Goal: Task Accomplishment & Management: Manage account settings

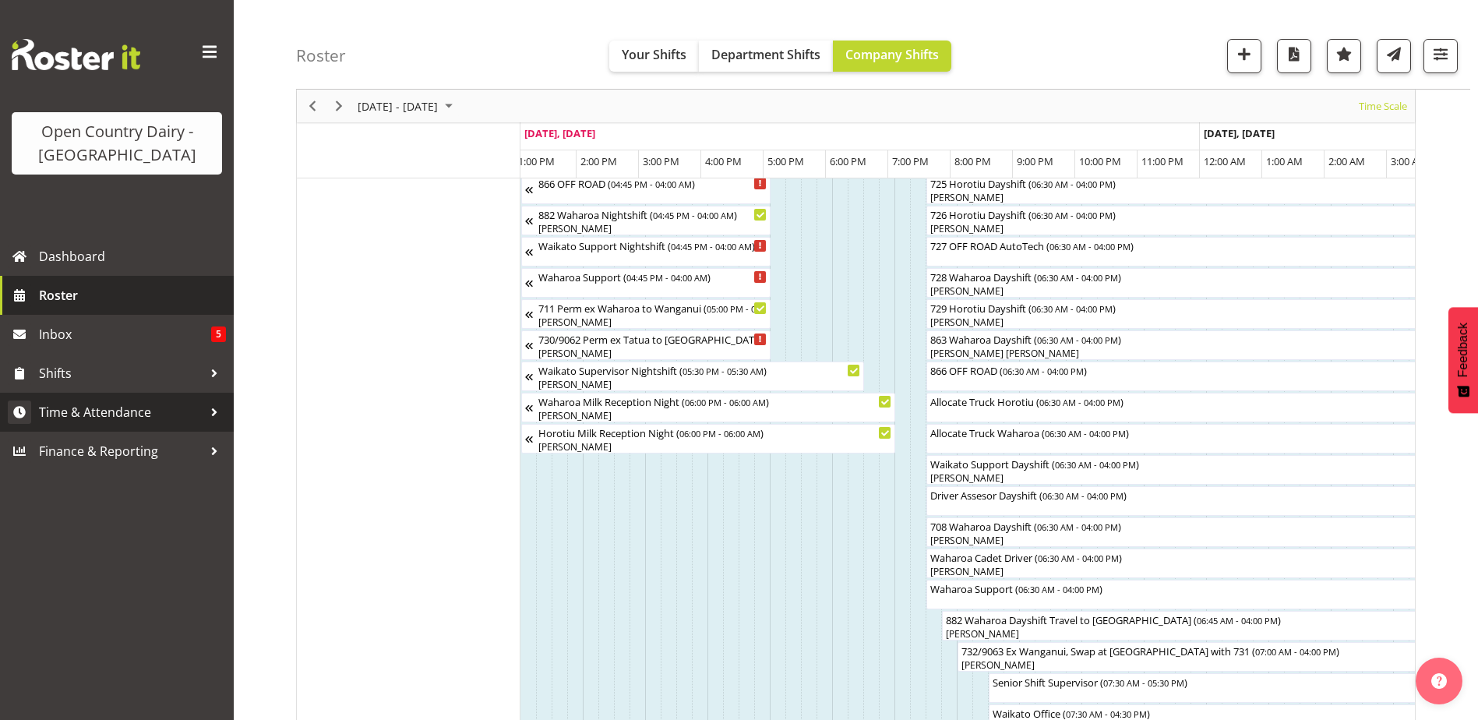
scroll to position [0, 817]
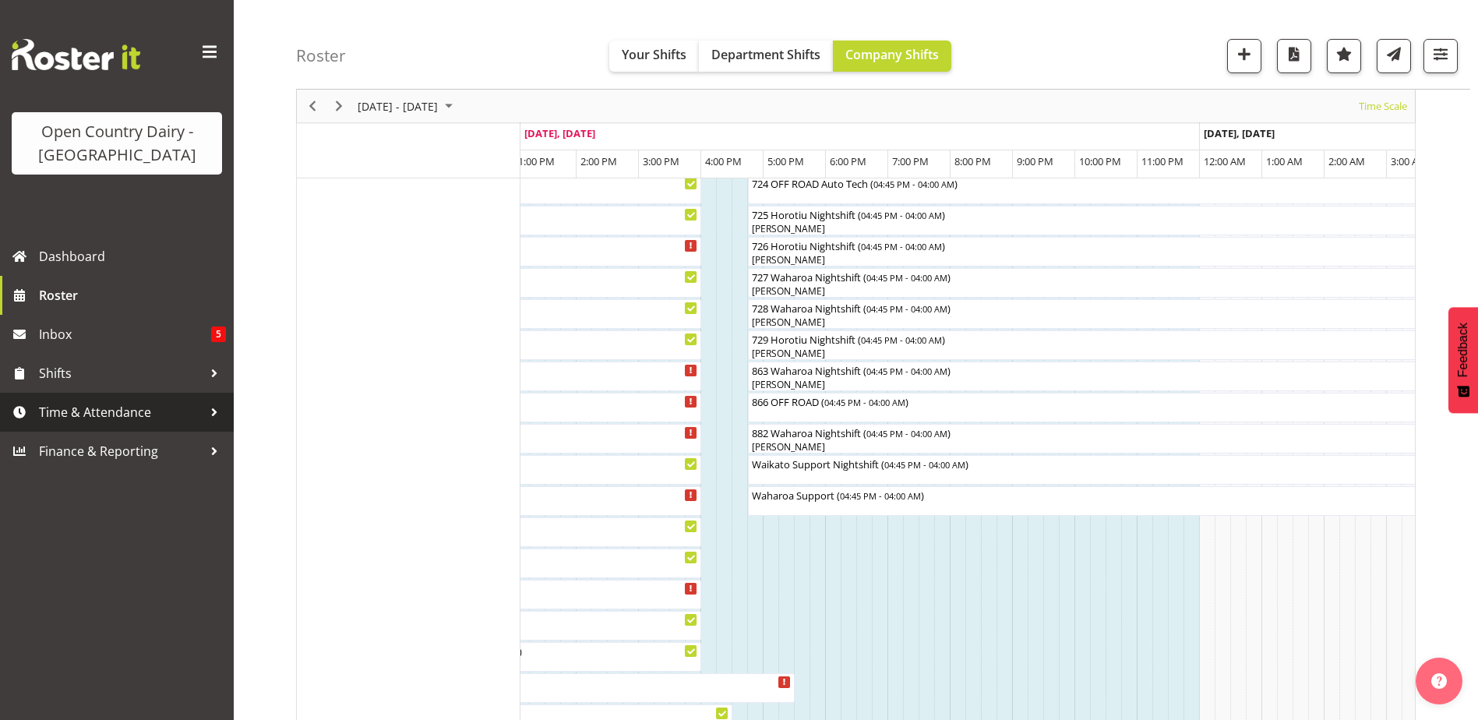
click at [94, 418] on span "Time & Attendance" at bounding box center [121, 412] width 164 height 23
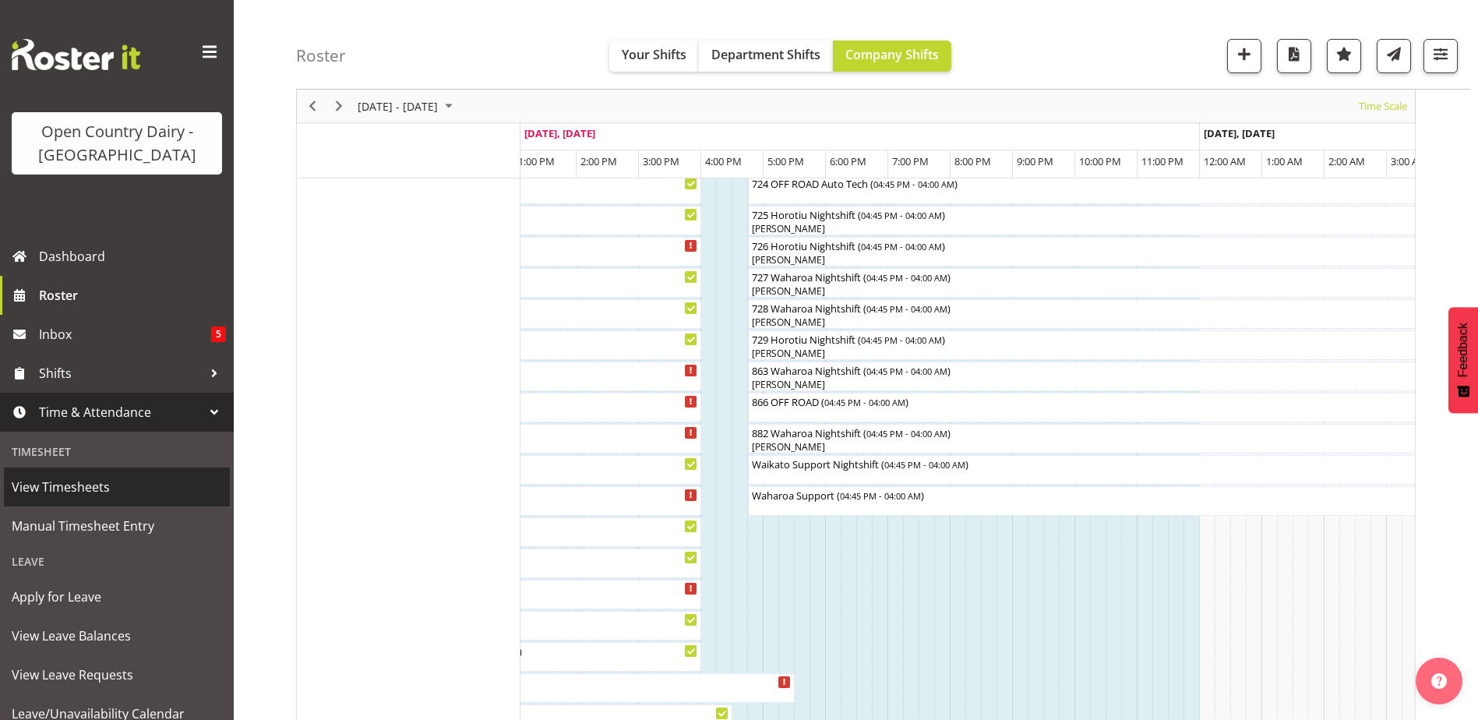
click at [75, 481] on span "View Timesheets" at bounding box center [117, 486] width 210 height 23
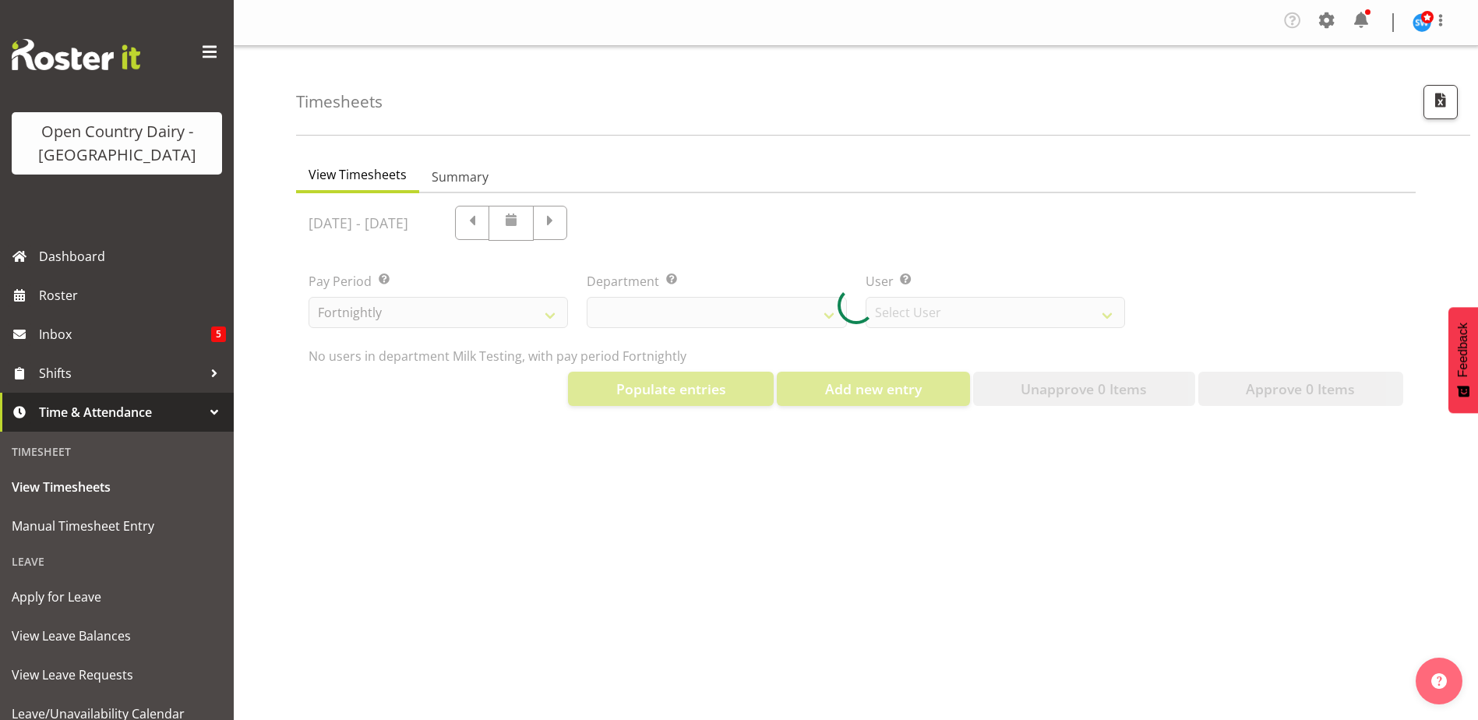
select select "733"
select select "7414"
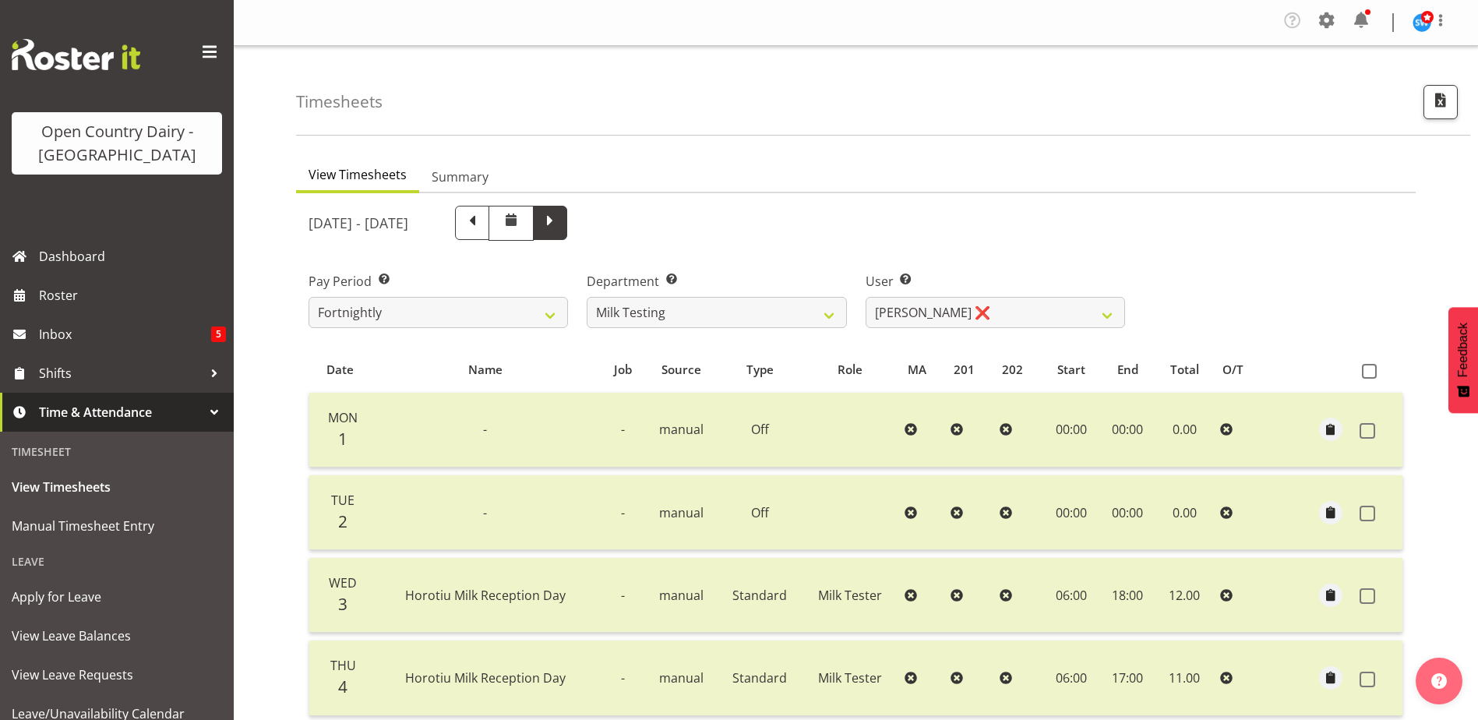
click at [560, 226] on span at bounding box center [550, 221] width 20 height 20
select select
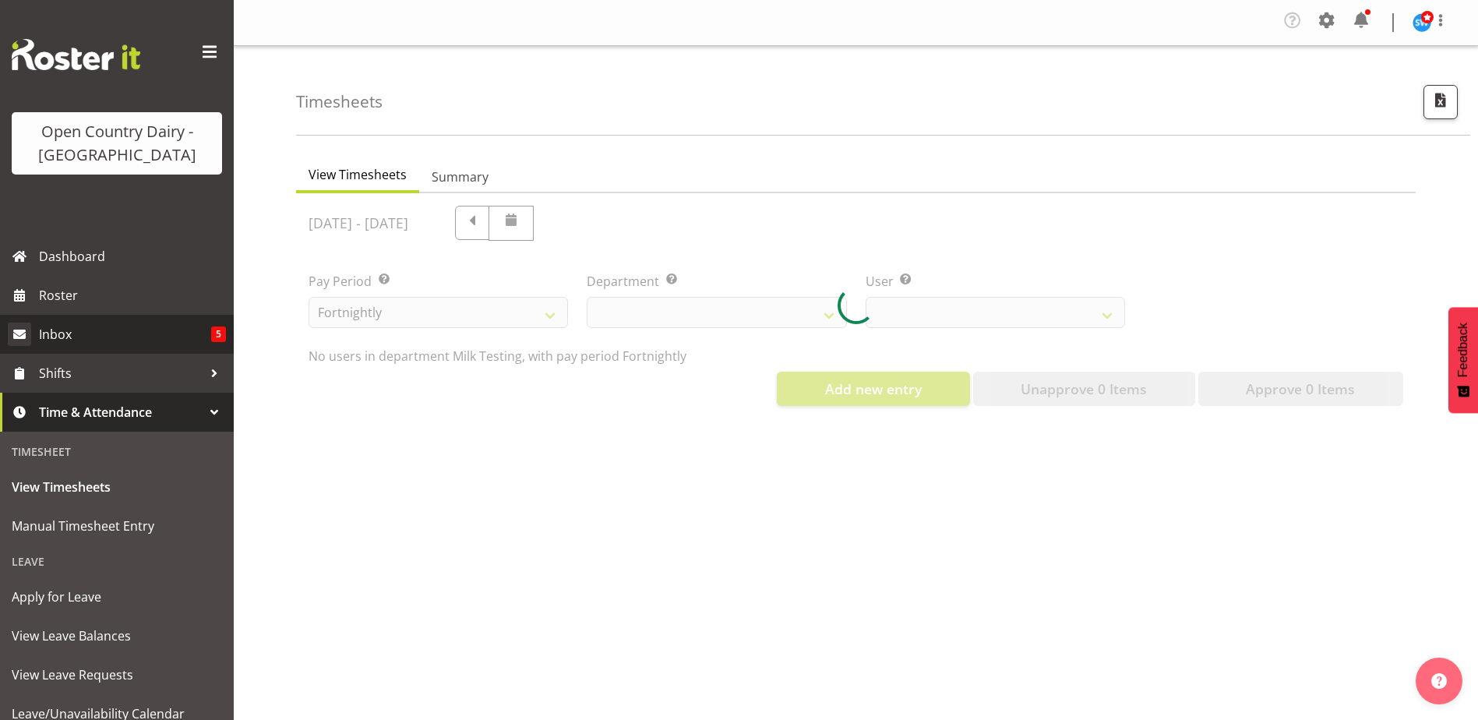
select select "733"
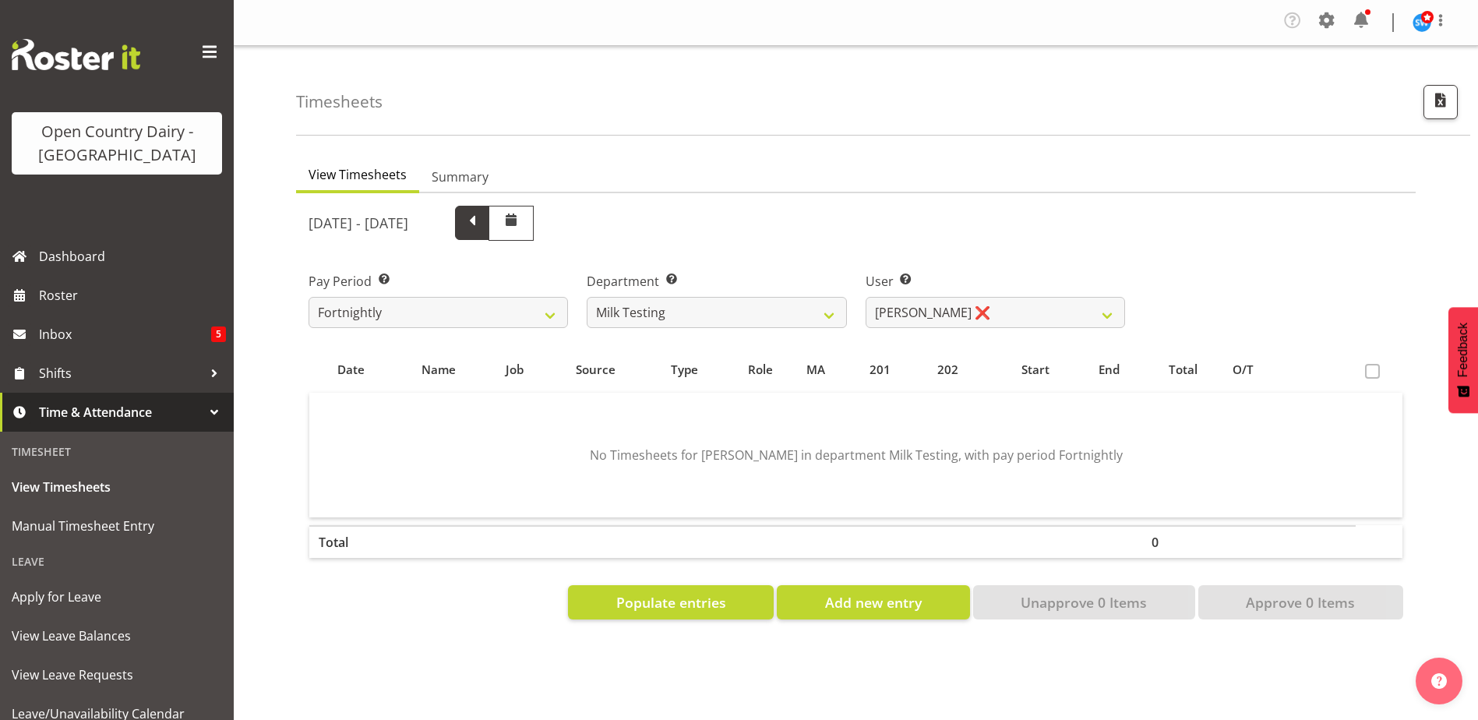
click at [482, 223] on span at bounding box center [472, 221] width 20 height 20
select select
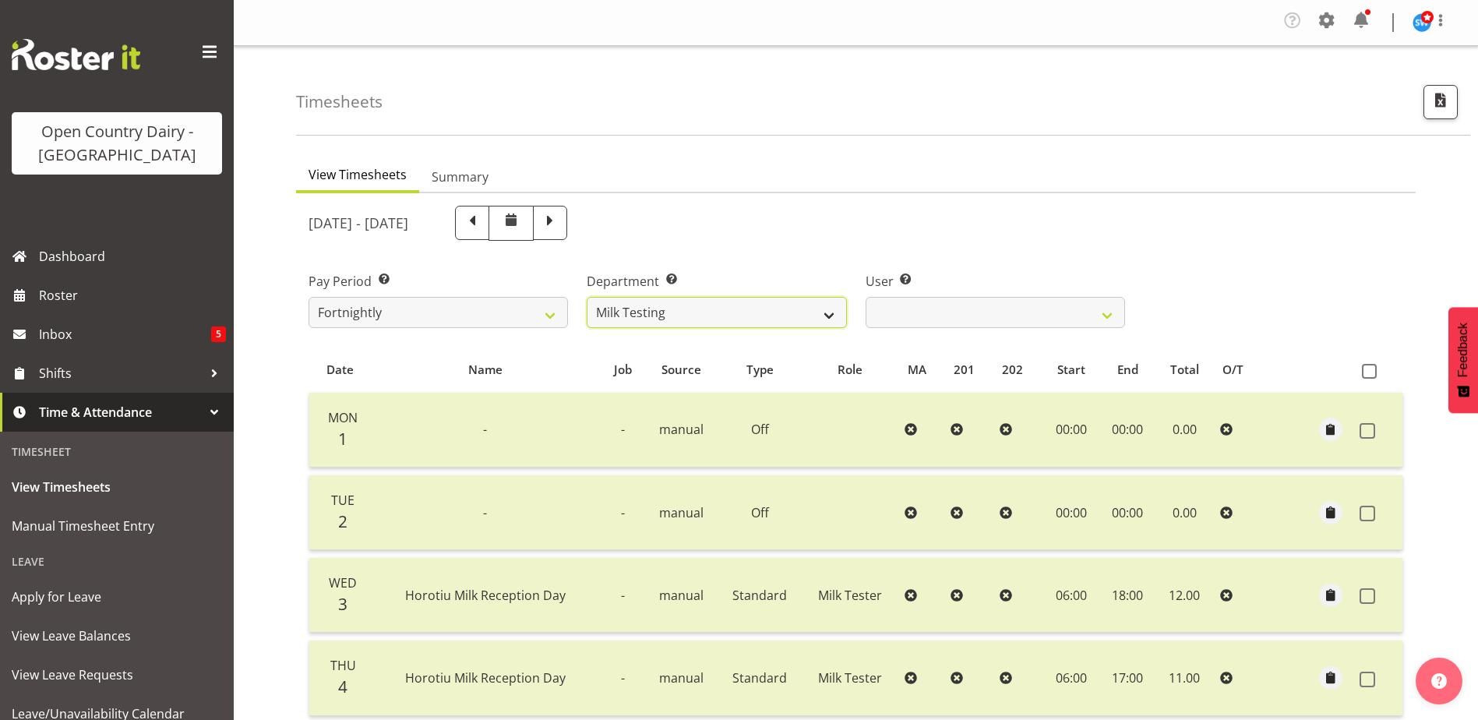
click at [825, 313] on select "701 702 703 704 705 706 707 708 709 710 711 712 713 714 715 716 717 718 719 720" at bounding box center [716, 312] width 259 height 31
select select "811"
click at [587, 297] on select "701 702 703 704 705 706 707 708 709 710 711 712 713 714 715 716 717 718 719 720" at bounding box center [716, 312] width 259 height 31
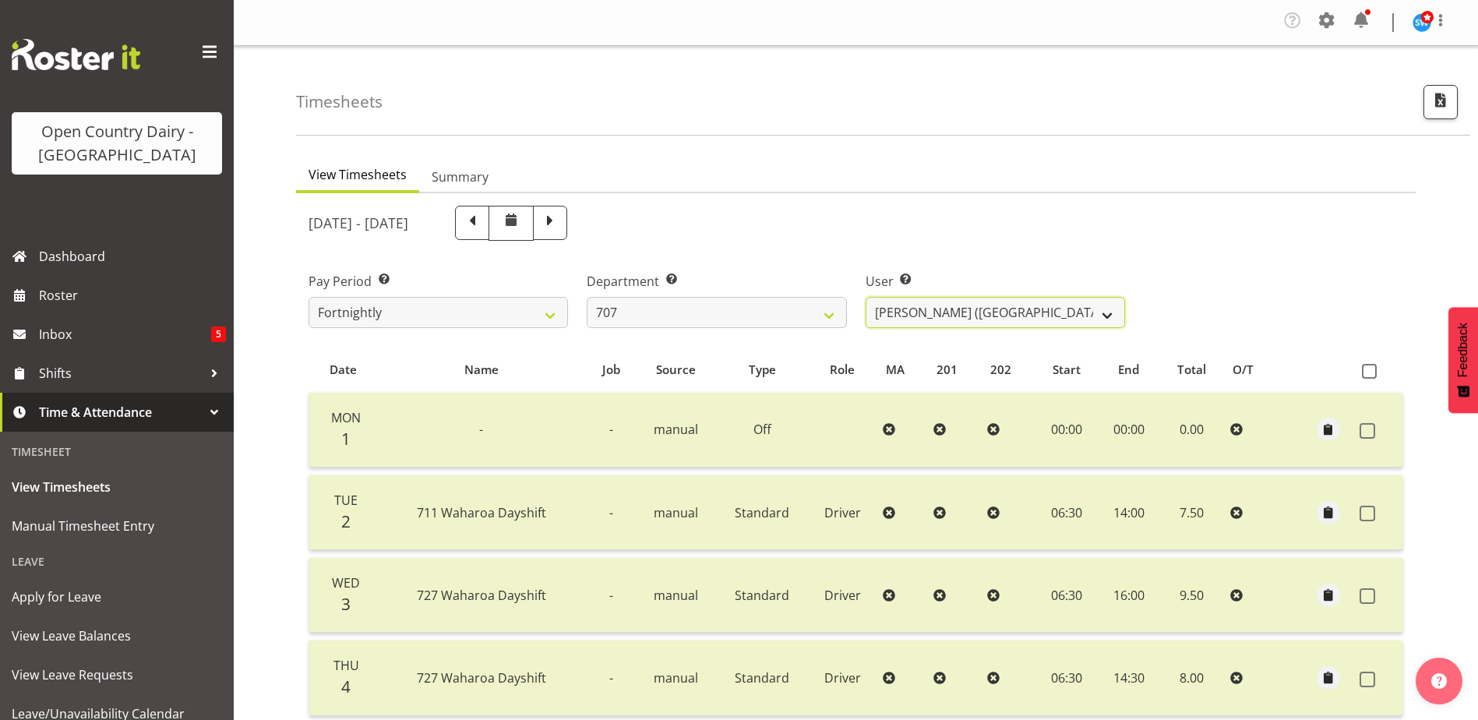
click at [1040, 310] on select "Alan (TK) Bedford ✔ David Foote (Junior) ❌ Mike Madden ✔" at bounding box center [995, 312] width 259 height 31
select select "8199"
click at [866, 297] on select "Alan (TK) Bedford ✔ David Foote (Junior) ❌ Mike Madden ✔" at bounding box center [995, 312] width 259 height 31
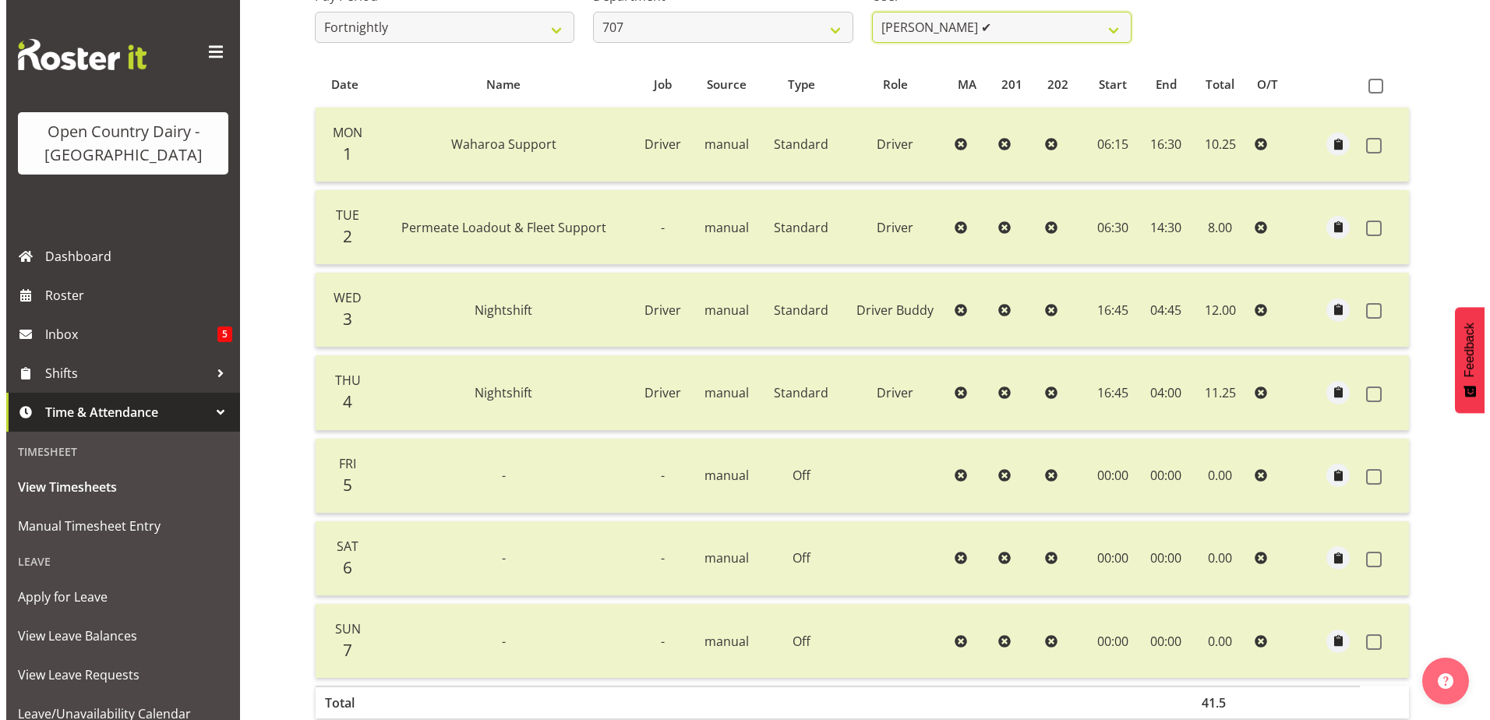
scroll to position [381, 0]
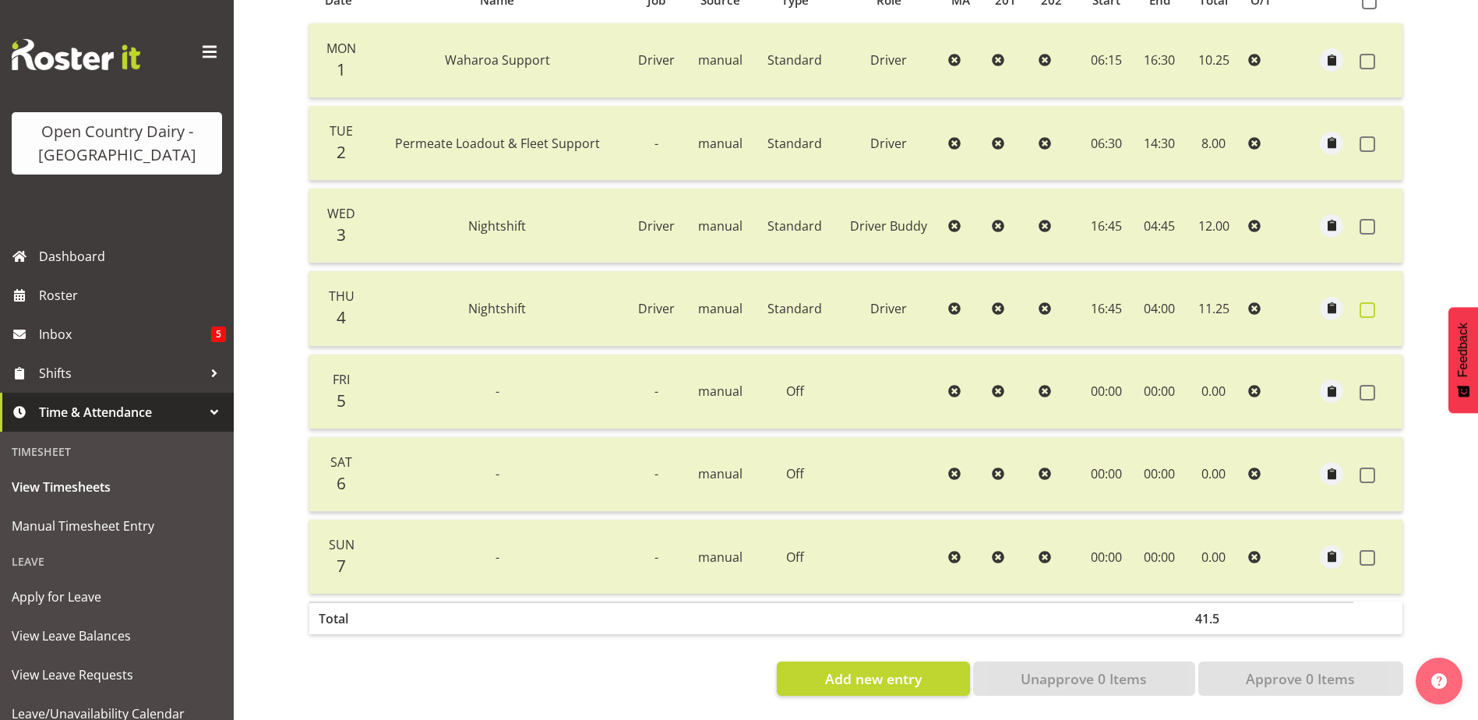
click at [1366, 302] on span at bounding box center [1368, 310] width 16 height 16
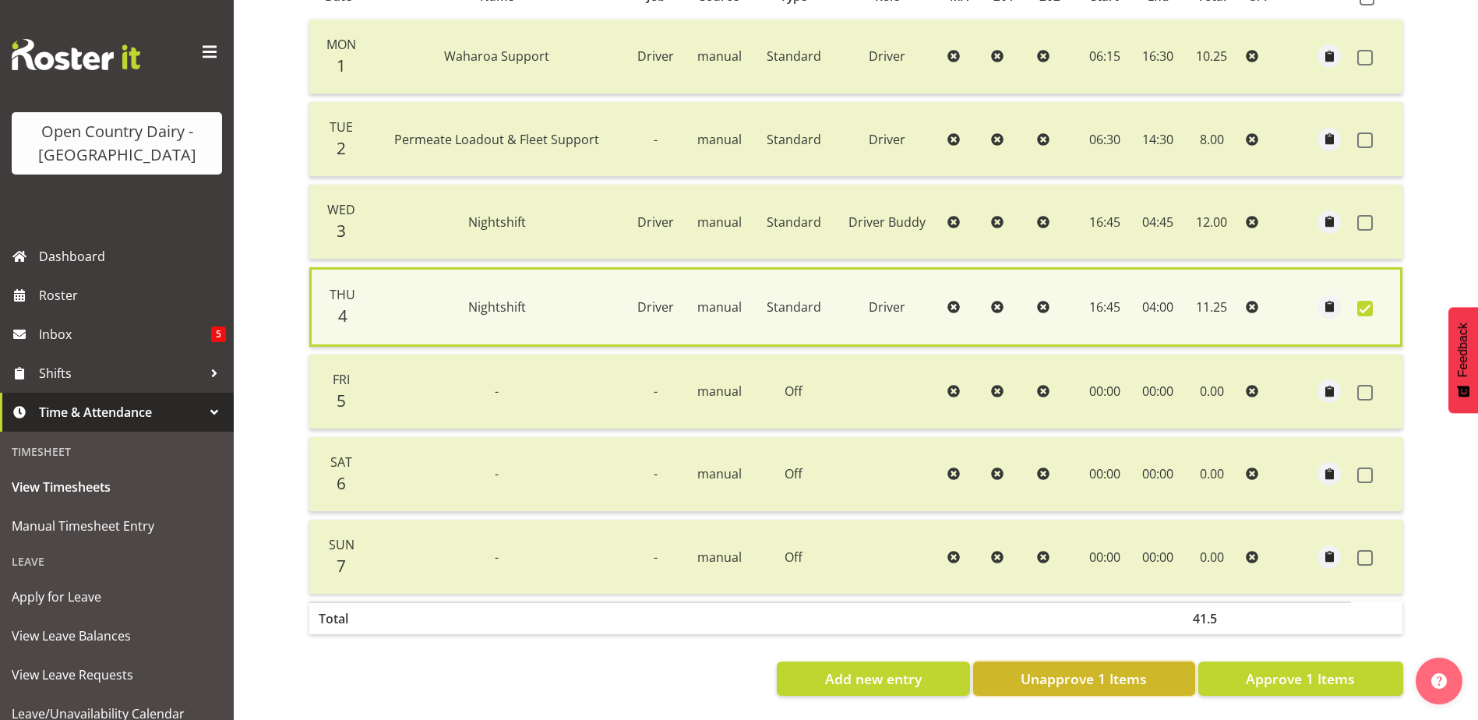
click at [1144, 669] on span "Unapprove 1 Items" at bounding box center [1084, 679] width 126 height 20
checkbox input "false"
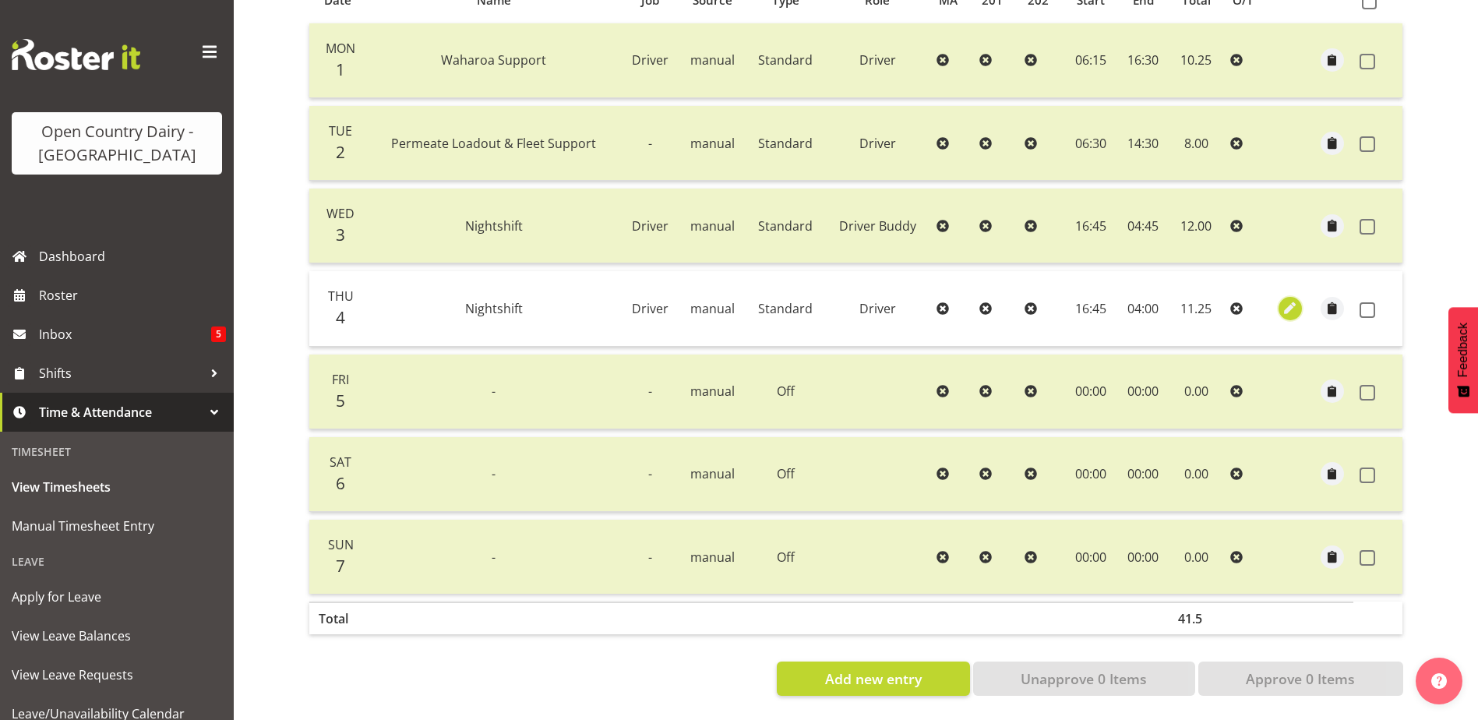
click at [1290, 299] on span "button" at bounding box center [1291, 308] width 18 height 18
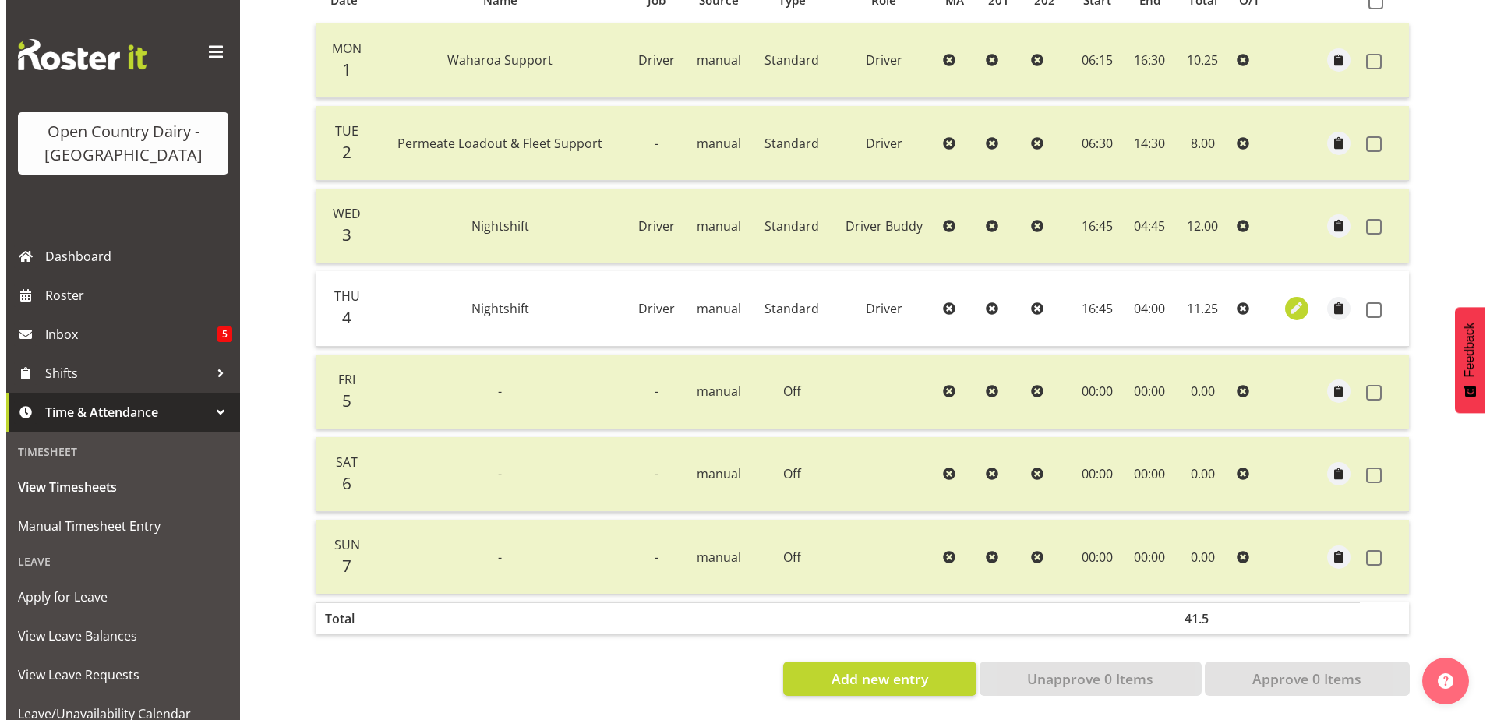
select select "Standard"
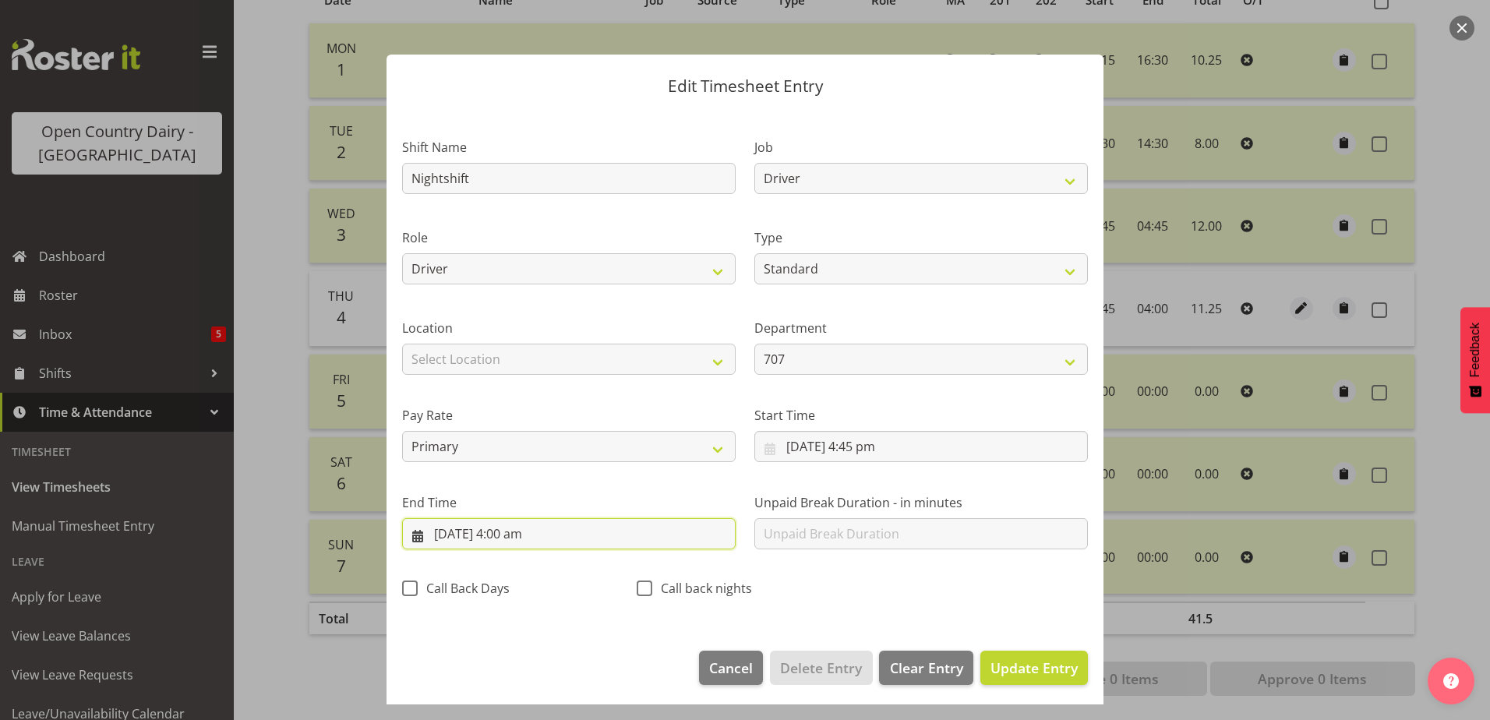
click at [516, 531] on input "5/09/2025, 4:00 am" at bounding box center [569, 533] width 334 height 31
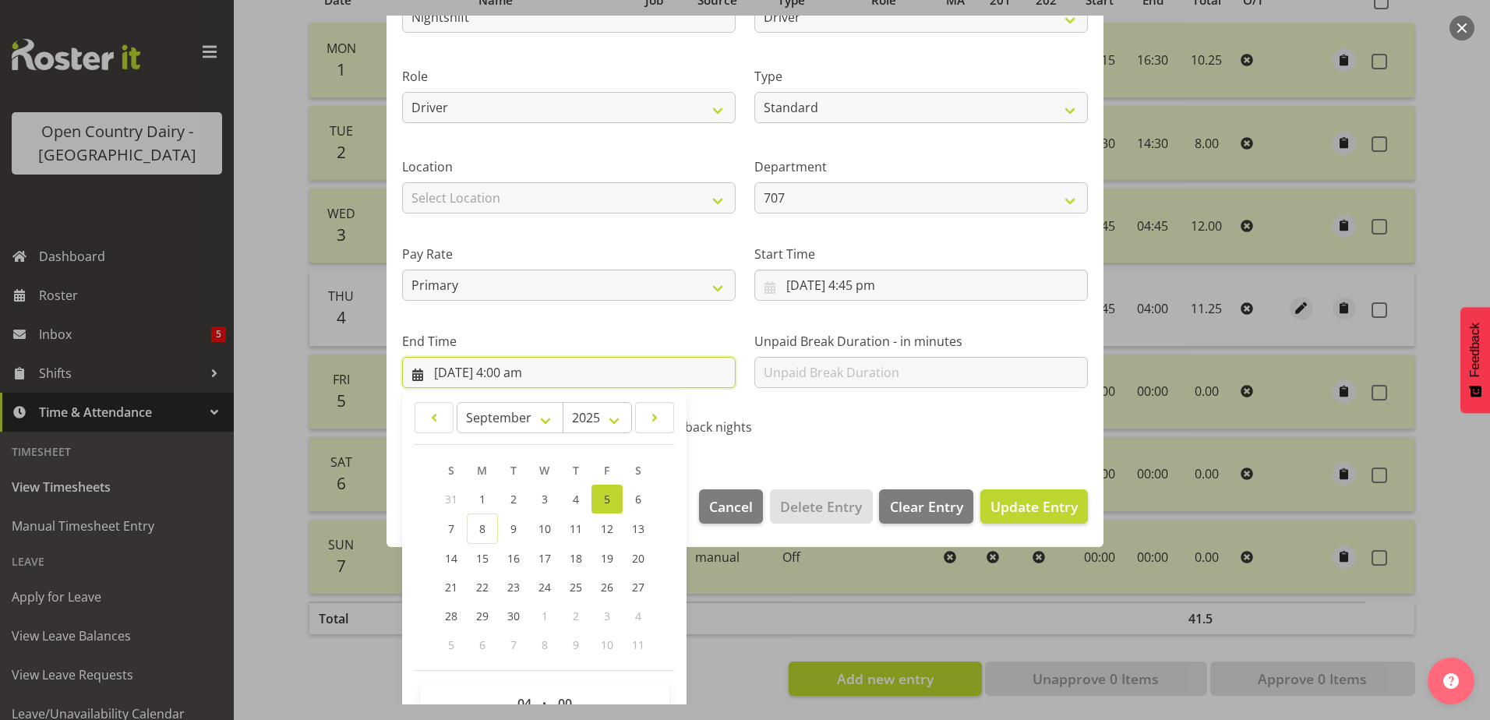
scroll to position [201, 0]
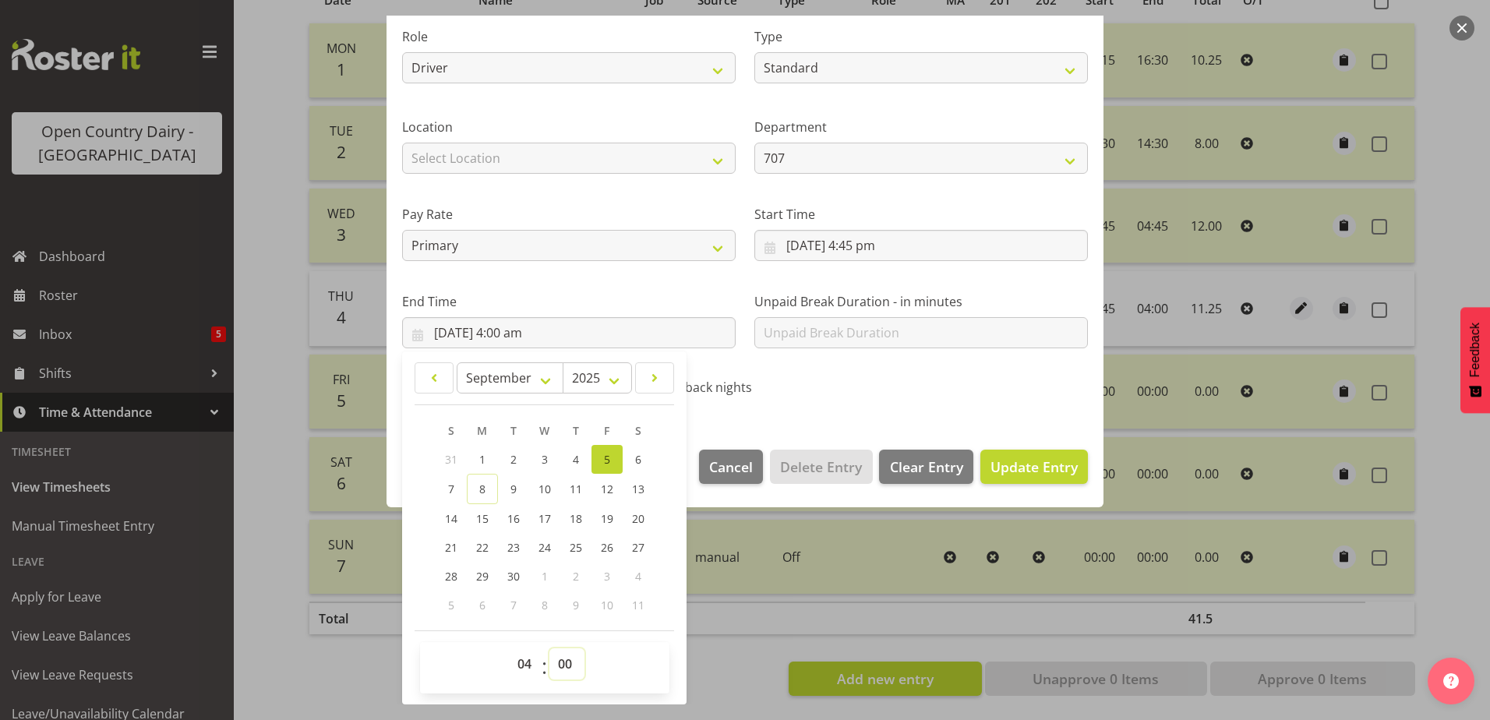
click at [563, 666] on select "00 01 02 03 04 05 06 07 08 09 10 11 12 13 14 15 16 17 18 19 20 21 22 23 24 25 2…" at bounding box center [566, 663] width 35 height 31
select select "30"
click at [549, 648] on select "00 01 02 03 04 05 06 07 08 09 10 11 12 13 14 15 16 17 18 19 20 21 22 23 24 25 2…" at bounding box center [566, 663] width 35 height 31
type input "5/09/2025, 4:30 am"
click at [1016, 473] on span "Update Entry" at bounding box center [1033, 466] width 87 height 19
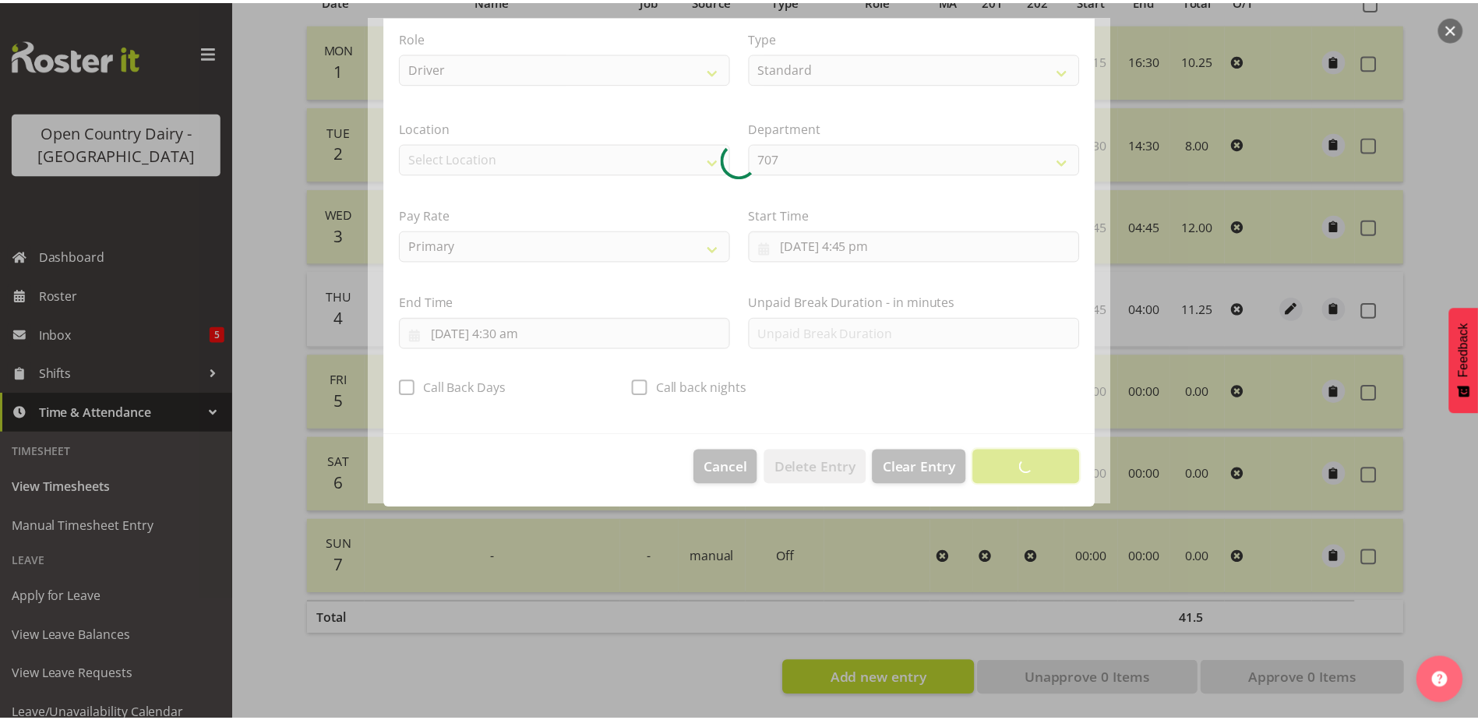
scroll to position [4, 0]
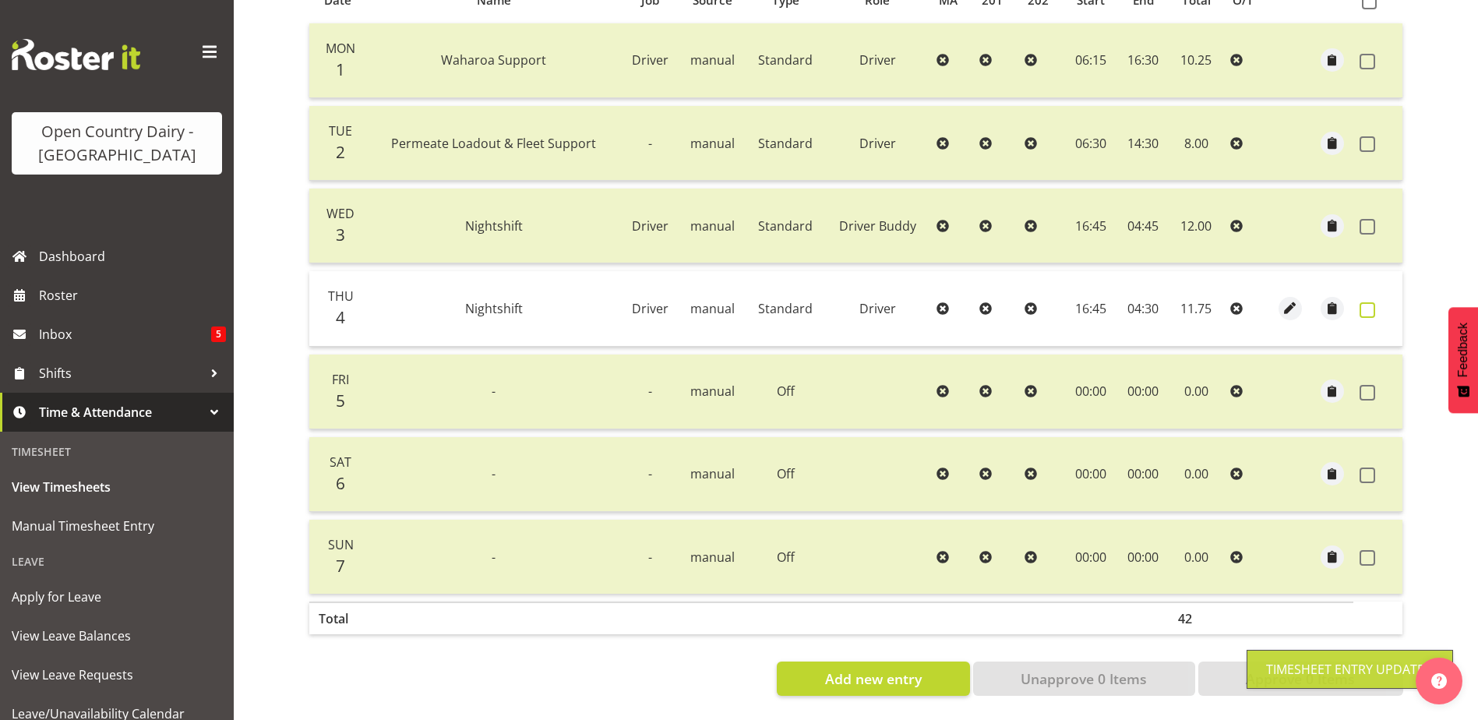
click at [1368, 302] on span at bounding box center [1368, 310] width 16 height 16
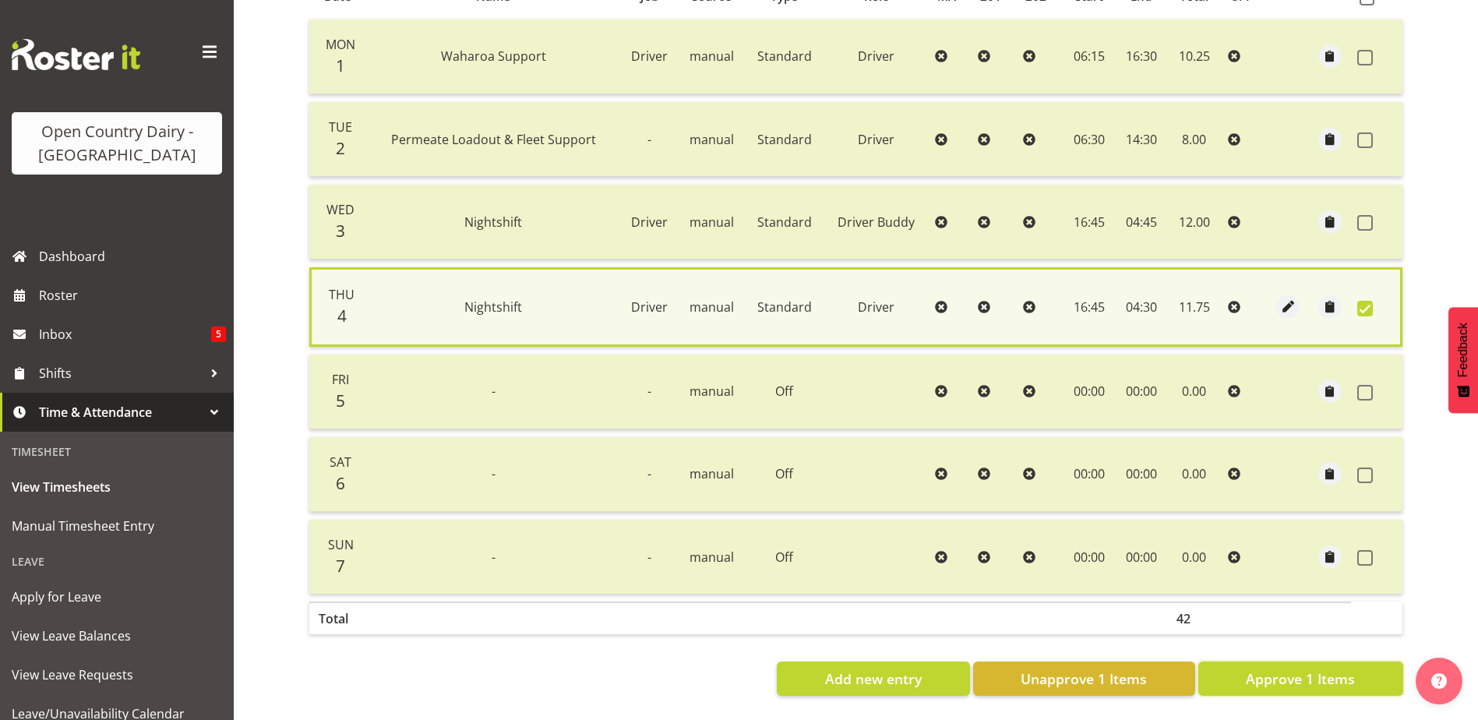
click at [1322, 676] on span "Approve 1 Items" at bounding box center [1300, 679] width 109 height 20
checkbox input "false"
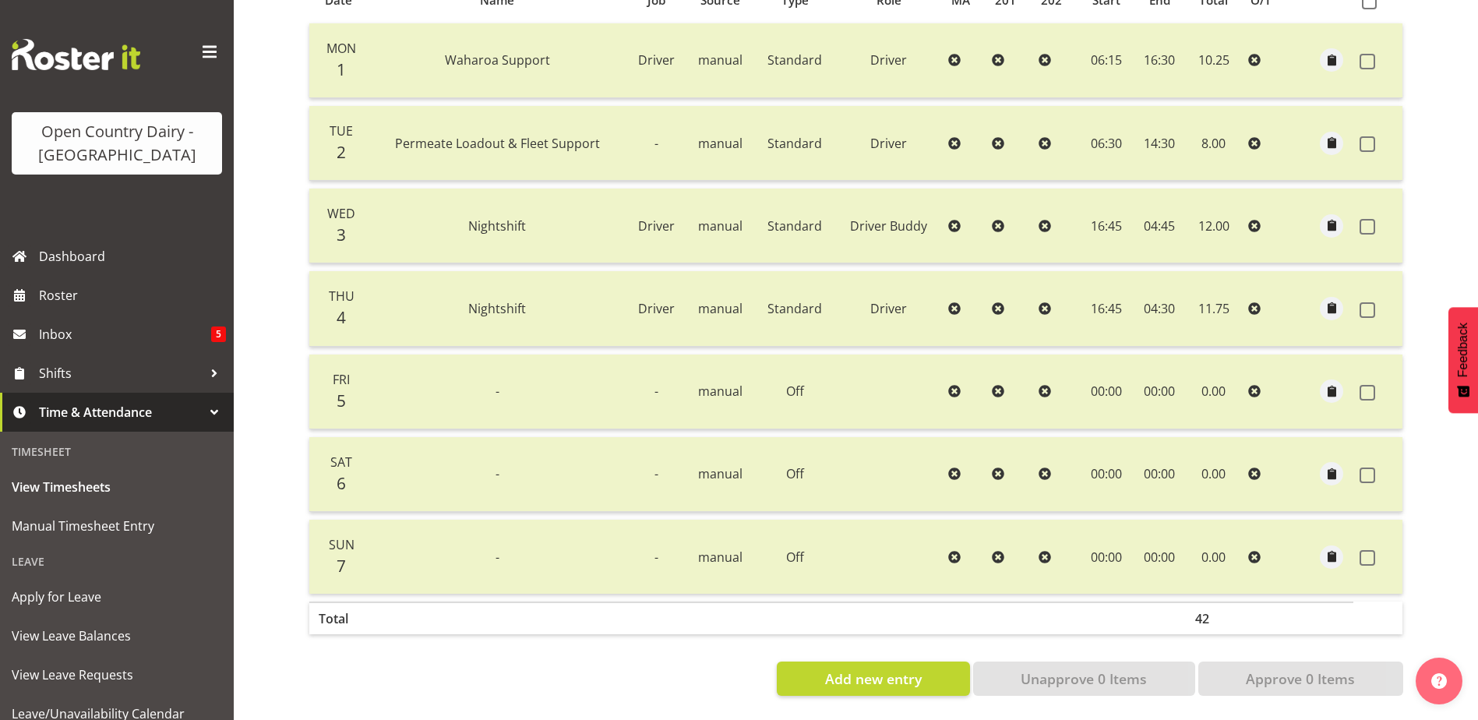
scroll to position [0, 0]
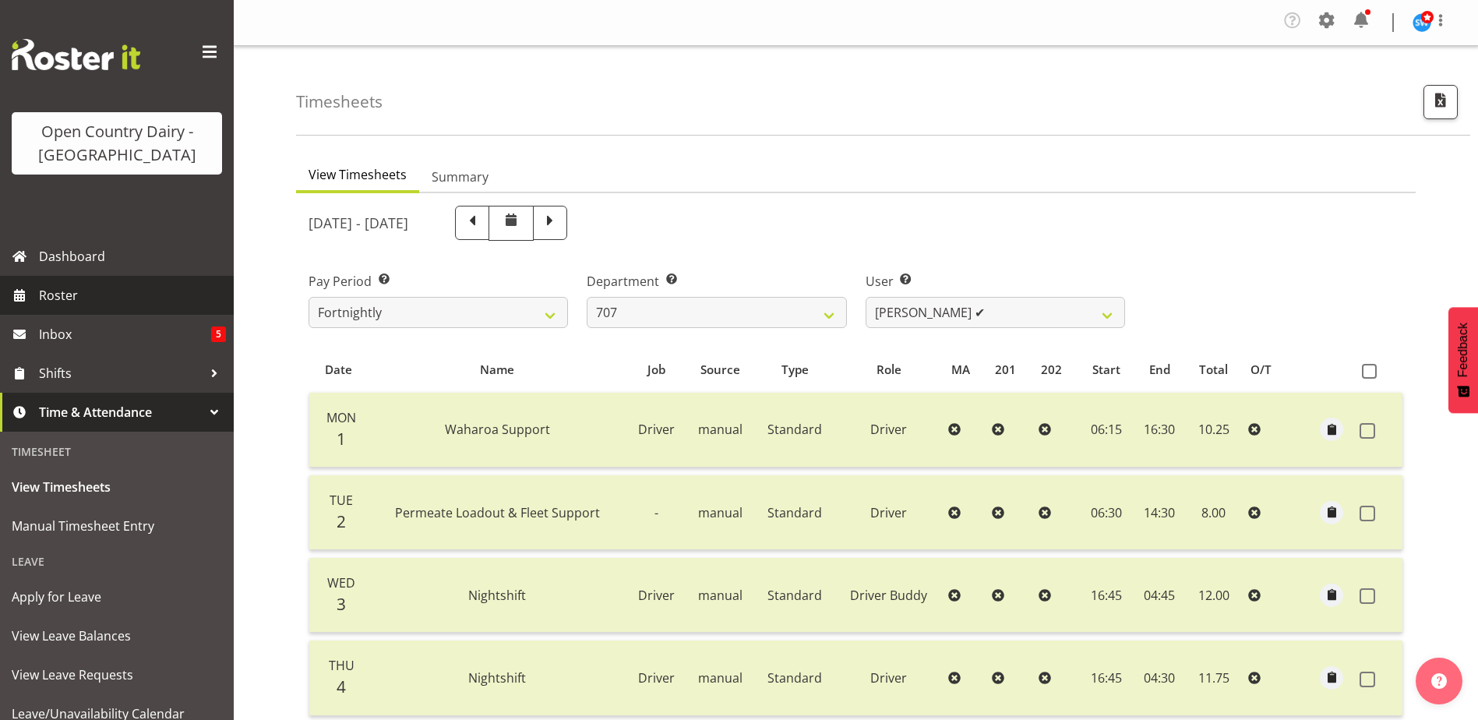
click at [65, 295] on span "Roster" at bounding box center [132, 295] width 187 height 23
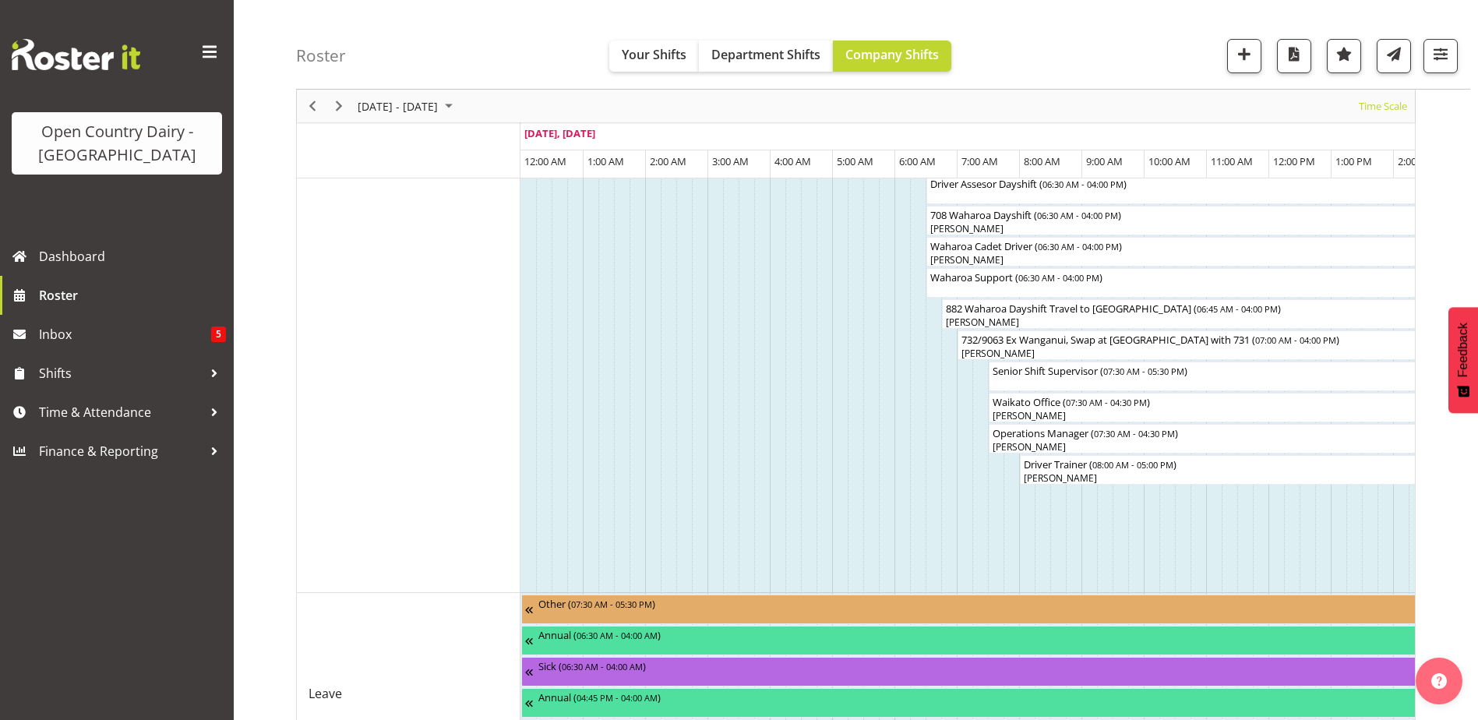
scroll to position [1247, 0]
